Goal: Find specific page/section: Find specific page/section

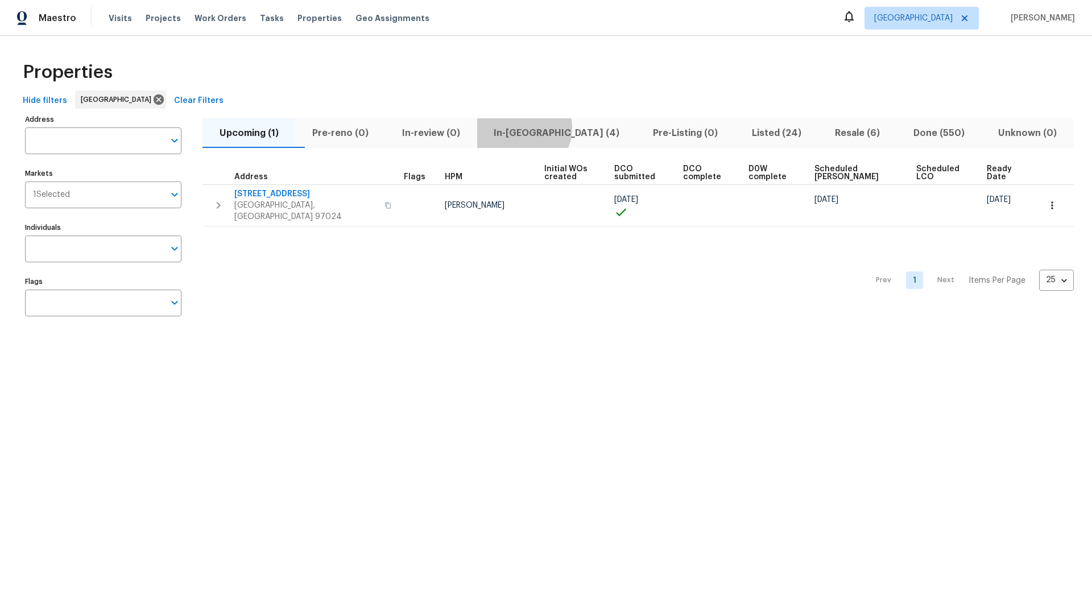
click at [545, 127] on span "In-reno (4)" at bounding box center [557, 133] width 146 height 16
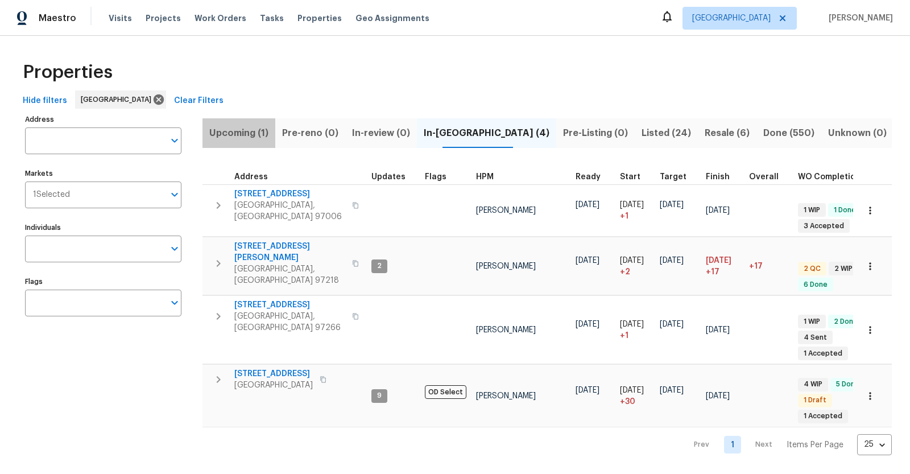
click at [246, 130] on span "Upcoming (1)" at bounding box center [238, 133] width 59 height 16
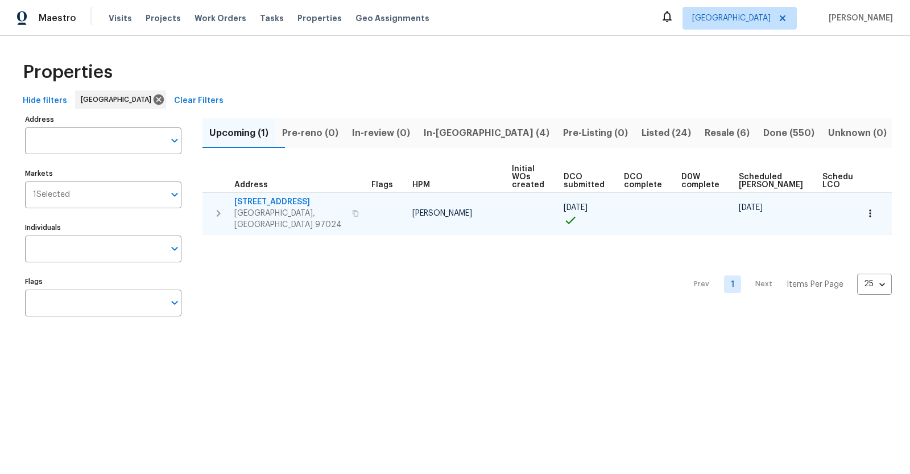
click at [869, 208] on icon "button" at bounding box center [870, 213] width 11 height 11
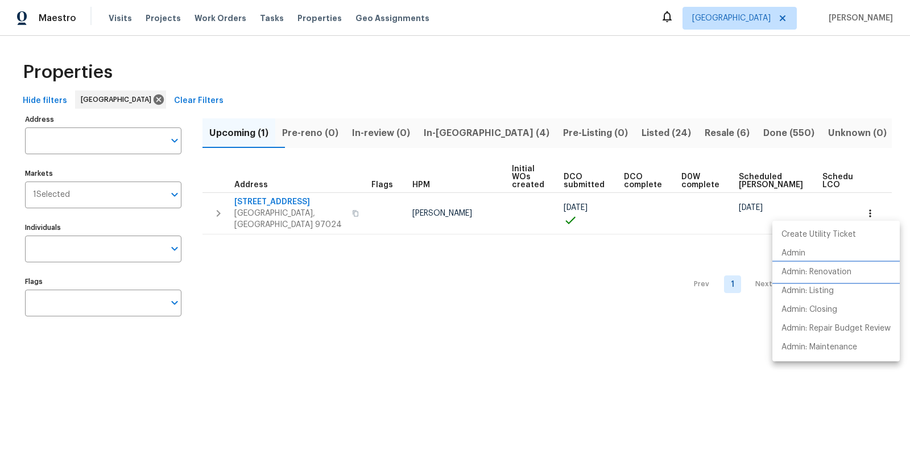
click at [806, 270] on p "Admin: Renovation" at bounding box center [817, 272] width 70 height 12
